Goal: Complete application form

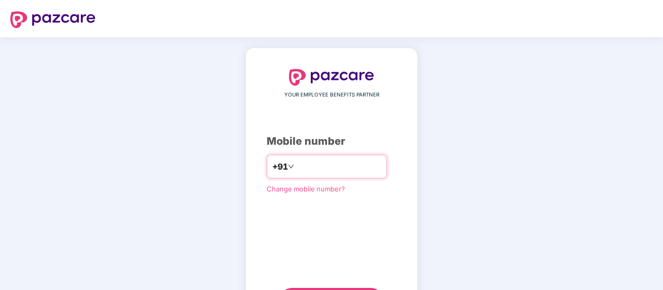
click at [296, 161] on input "number" at bounding box center [338, 166] width 85 height 17
type input "**********"
click at [557, 159] on div "**********" at bounding box center [331, 190] width 663 height 307
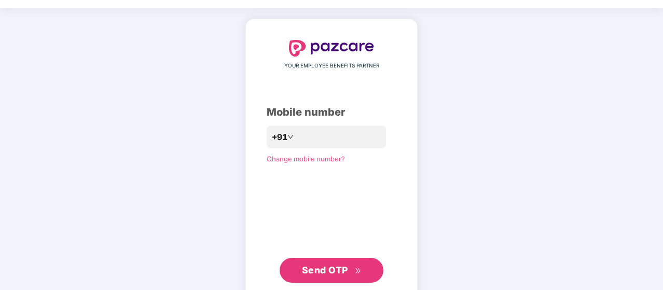
scroll to position [38, 0]
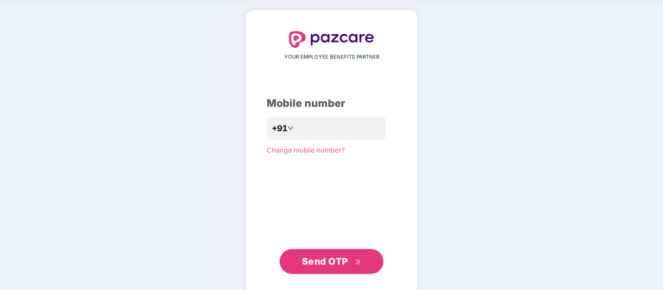
click at [316, 265] on span "Send OTP" at bounding box center [325, 261] width 46 height 11
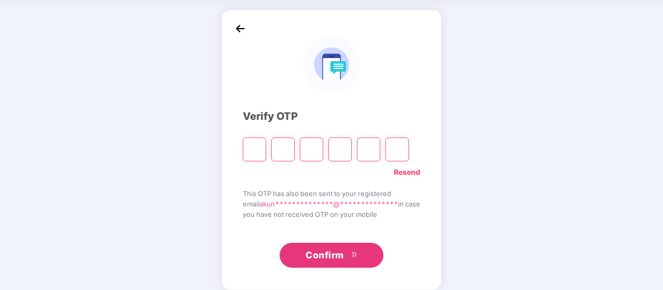
paste input "*"
type input "*"
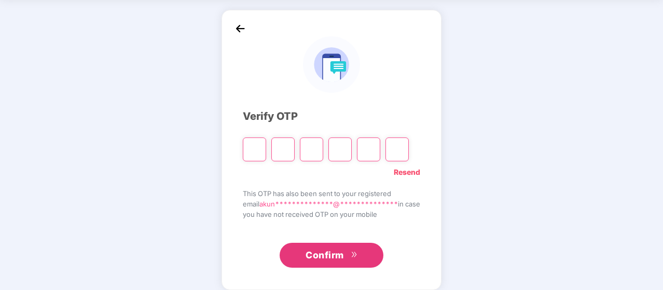
type input "*"
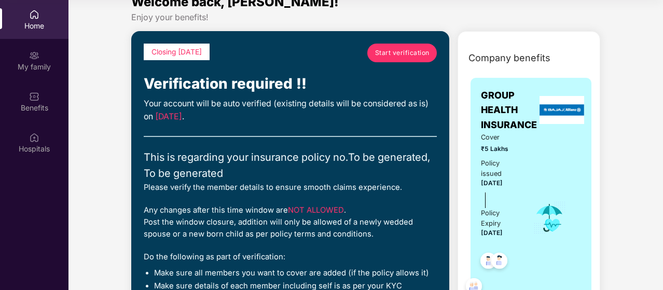
scroll to position [0, 0]
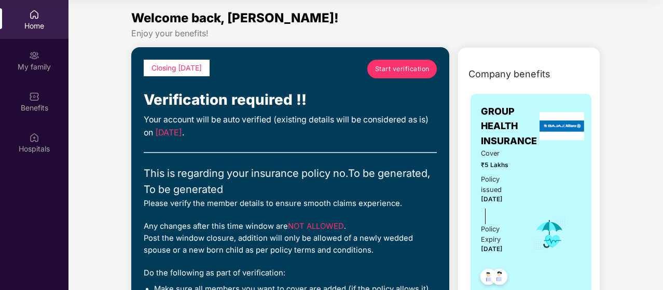
click at [407, 68] on span "Start verification" at bounding box center [402, 69] width 54 height 10
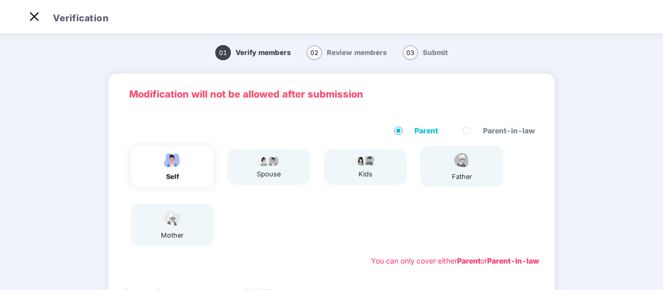
click at [191, 162] on div "self" at bounding box center [172, 167] width 83 height 42
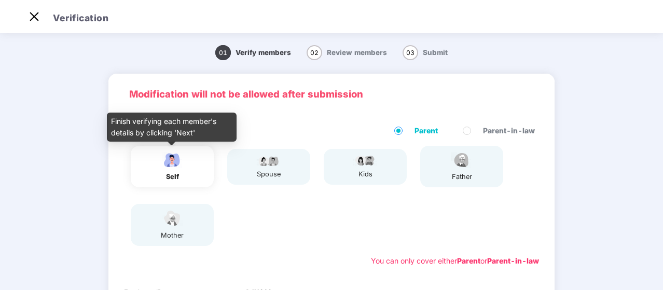
click at [172, 172] on div "self" at bounding box center [172, 177] width 26 height 10
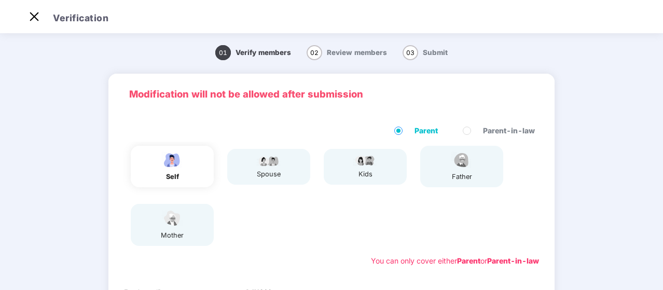
click at [413, 133] on span "Parent" at bounding box center [426, 130] width 32 height 11
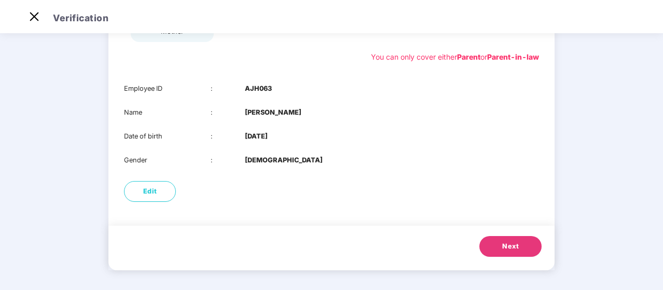
scroll to position [205, 0]
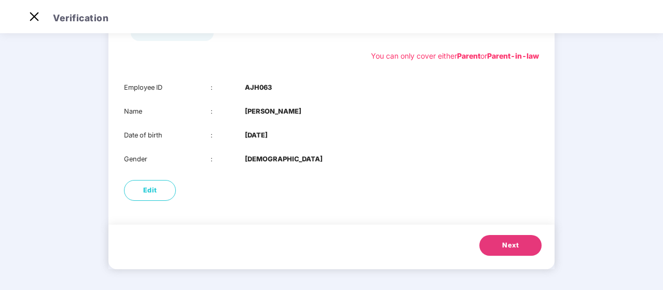
click at [509, 245] on span "Next" at bounding box center [510, 245] width 17 height 10
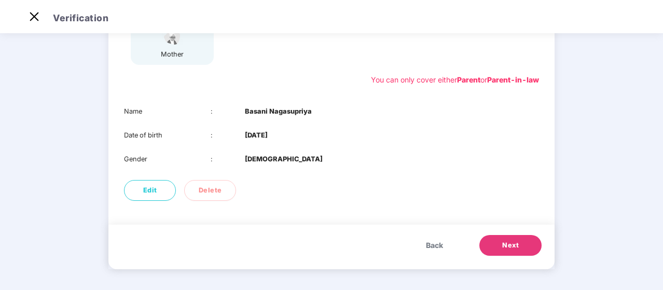
scroll to position [181, 0]
drag, startPoint x: 661, startPoint y: 148, endPoint x: 662, endPoint y: 163, distance: 15.6
click at [662, 163] on div "Verification 01 Verify members 02 Review members 03 Submit Modification will no…" at bounding box center [331, 145] width 663 height 290
click at [503, 252] on button "Next" at bounding box center [510, 245] width 62 height 21
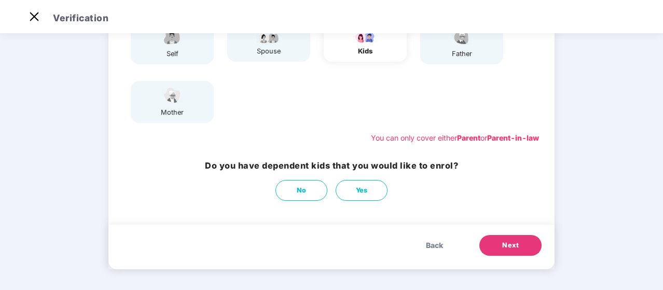
scroll to position [0, 0]
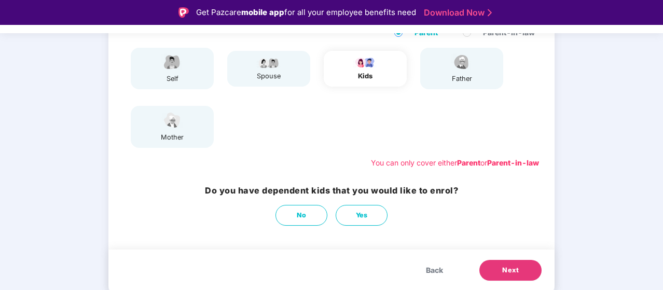
click at [498, 266] on button "Next" at bounding box center [510, 270] width 62 height 21
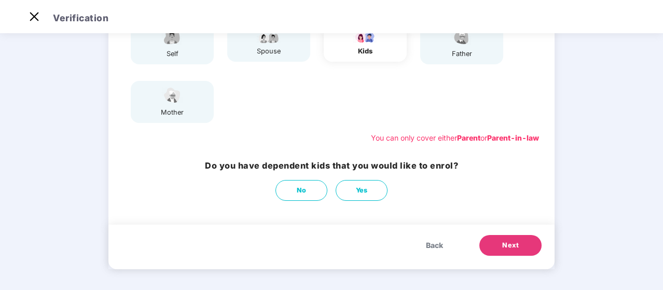
scroll to position [181, 0]
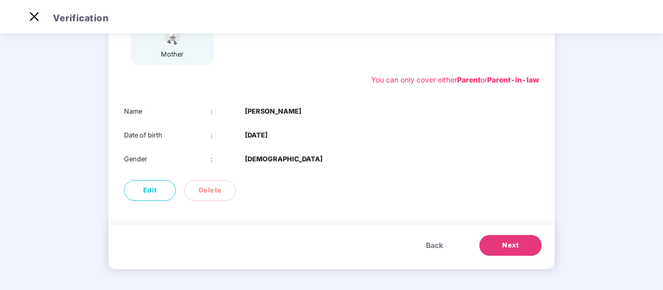
click at [502, 249] on span "Next" at bounding box center [510, 245] width 17 height 10
click at [513, 250] on span "Next" at bounding box center [510, 245] width 17 height 10
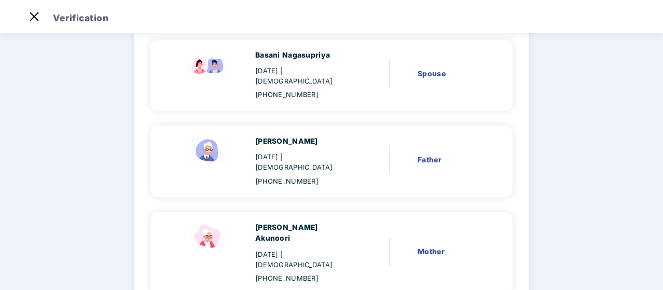
click at [662, 127] on main "Verify members 02 Review members 03 Submit Review members Details once submitte…" at bounding box center [331, 114] width 663 height 534
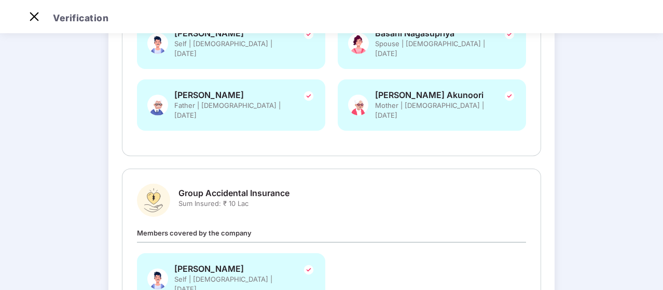
scroll to position [0, 0]
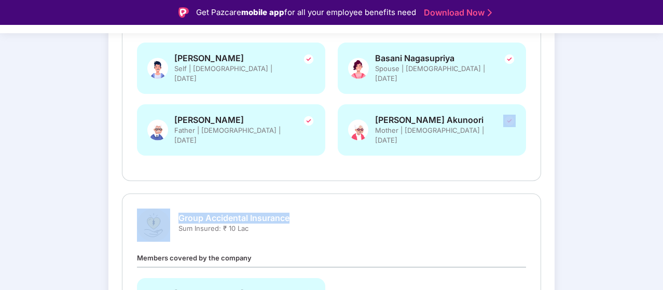
drag, startPoint x: 662, startPoint y: 141, endPoint x: 662, endPoint y: 167, distance: 26.0
click at [662, 167] on div "Verification Verify members Review members 03 Submit Review and Submit Details …" at bounding box center [331, 170] width 663 height 290
click at [641, 169] on div "Verify members Review members 03 Submit Review and Submit Details once submitte…" at bounding box center [331, 138] width 663 height 599
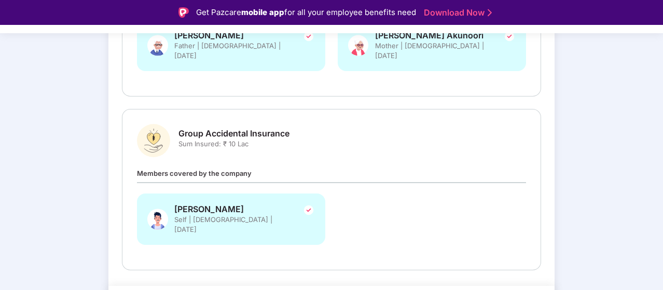
scroll to position [314, 0]
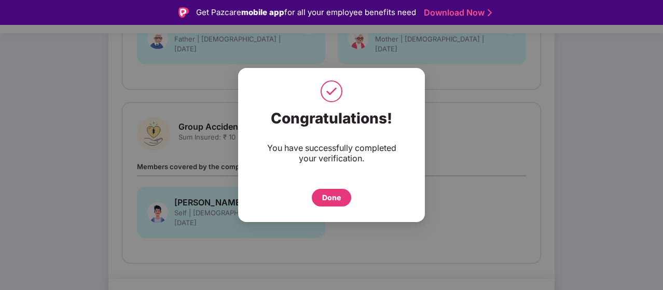
click at [337, 192] on div "Done" at bounding box center [331, 197] width 19 height 11
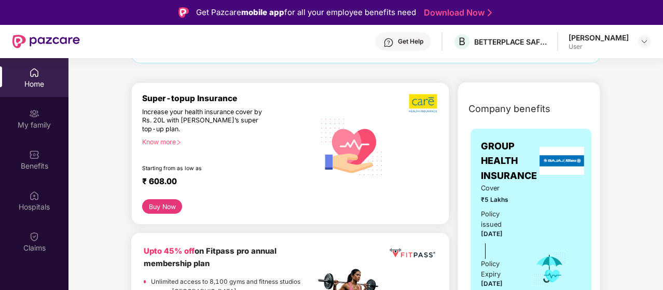
scroll to position [139, 0]
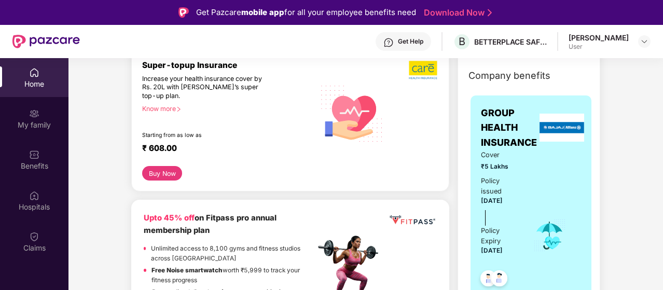
click at [463, 13] on link "Download Now" at bounding box center [456, 12] width 65 height 11
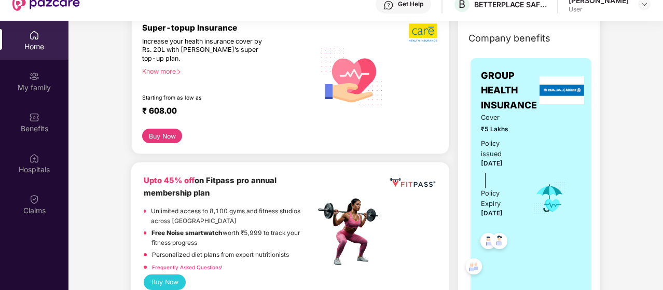
scroll to position [58, 0]
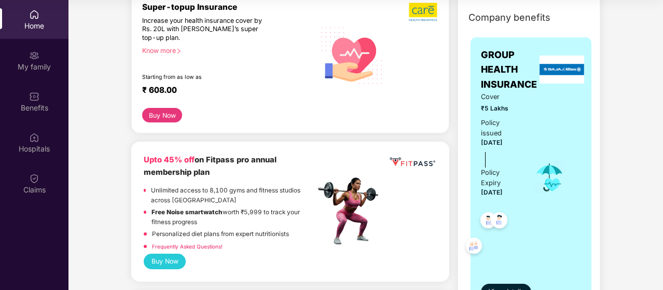
drag, startPoint x: 662, startPoint y: 66, endPoint x: 664, endPoint y: 81, distance: 15.7
click at [663, 81] on html "Get Pazcare mobile app for all your employee benefits need Download Now Get Hel…" at bounding box center [331, 87] width 663 height 290
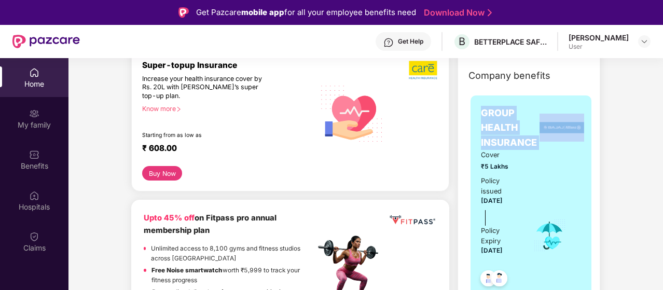
drag, startPoint x: 661, startPoint y: 80, endPoint x: 664, endPoint y: 136, distance: 56.6
click at [663, 136] on html "Get Pazcare mobile app for all your employee benefits need Download Now Get Hel…" at bounding box center [331, 145] width 663 height 290
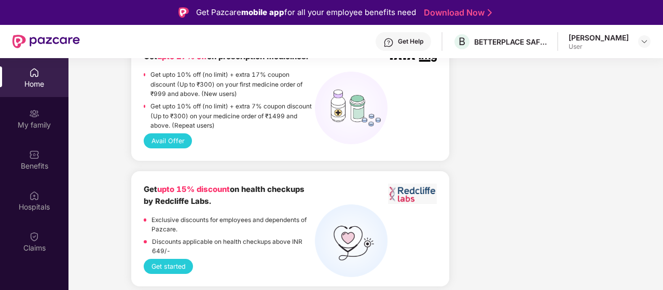
scroll to position [803, 0]
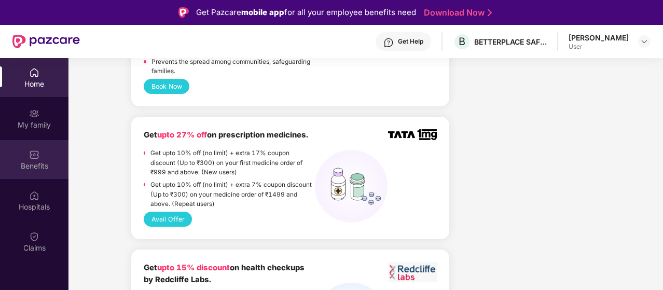
click at [39, 155] on div "Benefits" at bounding box center [34, 159] width 68 height 39
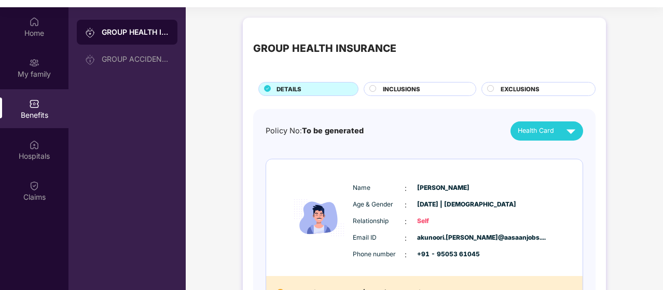
scroll to position [58, 0]
